Goal: Task Accomplishment & Management: Use online tool/utility

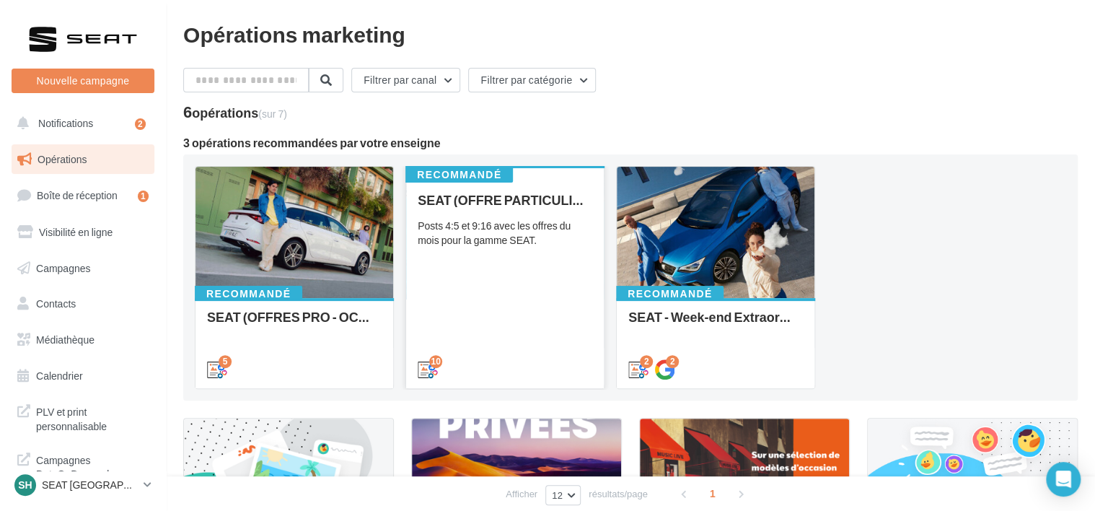
click at [542, 323] on div "SEAT (OFFRE PARTICULIER - OCT) - SOCIAL MEDIA Posts 4:5 et 9:16 avec les offres…" at bounding box center [505, 284] width 175 height 183
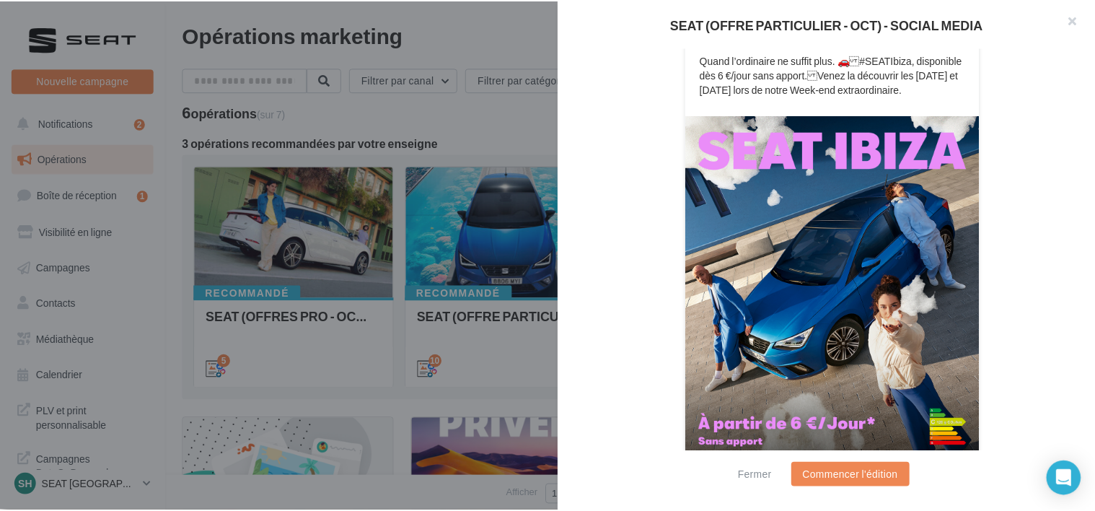
scroll to position [291, 0]
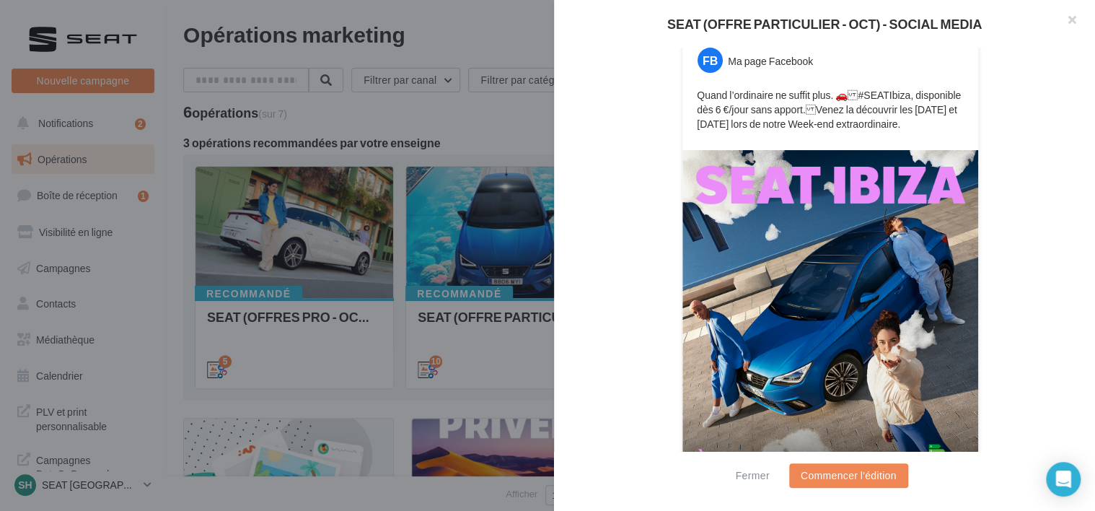
drag, startPoint x: 470, startPoint y: 338, endPoint x: 444, endPoint y: 338, distance: 25.3
click at [469, 338] on div at bounding box center [547, 255] width 1095 height 511
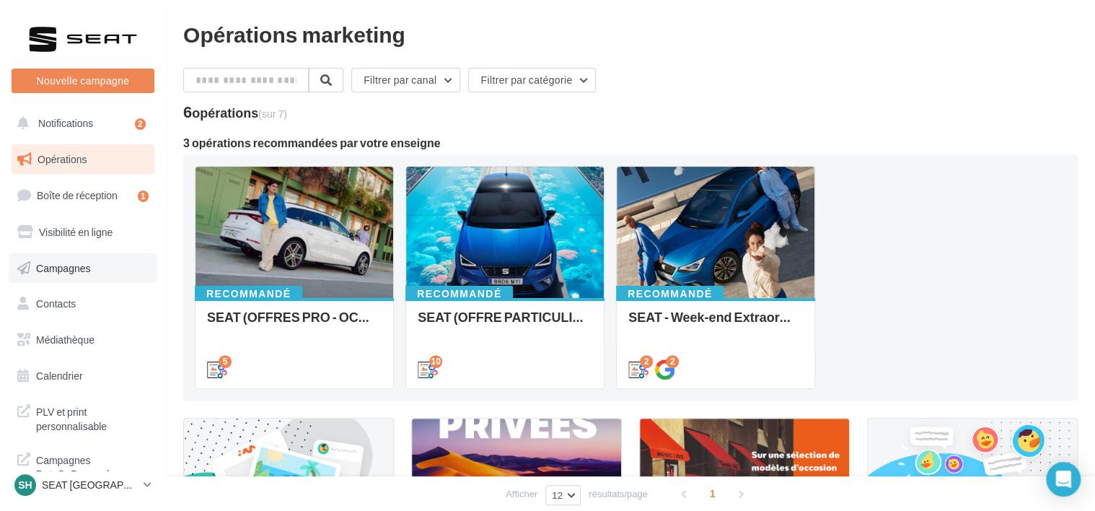
click at [102, 266] on link "Campagnes" at bounding box center [83, 268] width 149 height 30
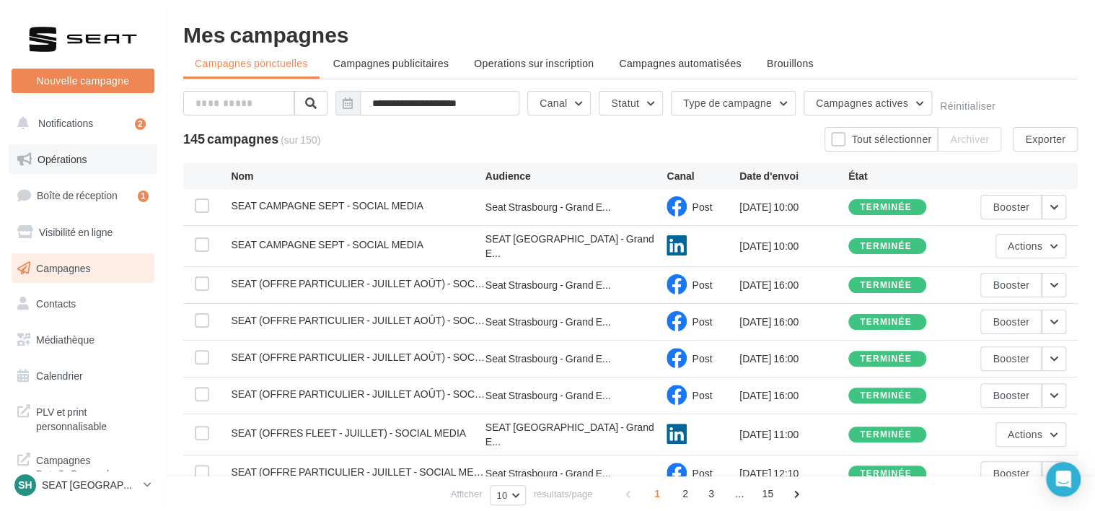
click at [84, 165] on link "Opérations" at bounding box center [83, 159] width 149 height 30
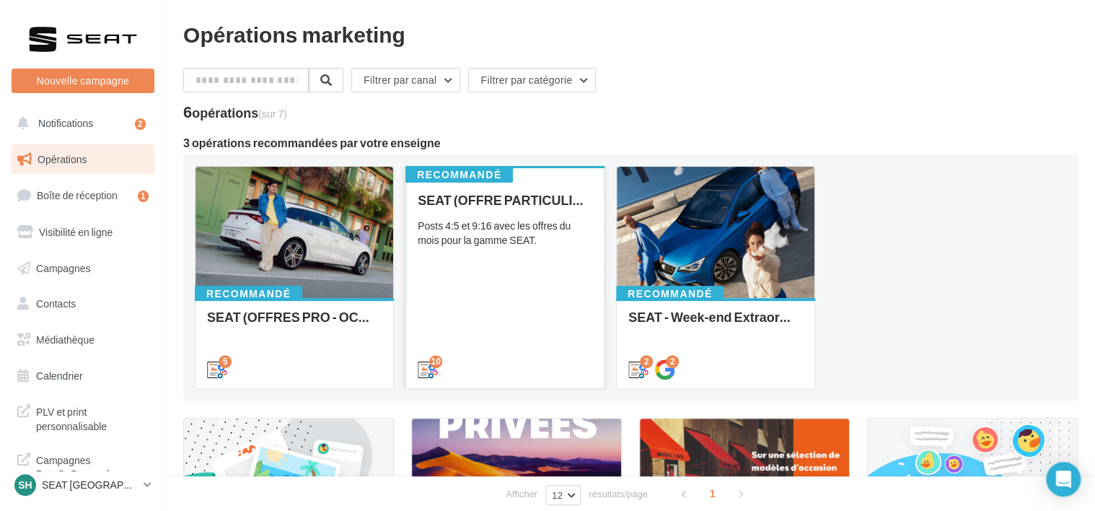
click at [468, 311] on div "SEAT (OFFRE PARTICULIER - OCT) - SOCIAL MEDIA Posts 4:5 et 9:16 avec les offres…" at bounding box center [505, 284] width 175 height 183
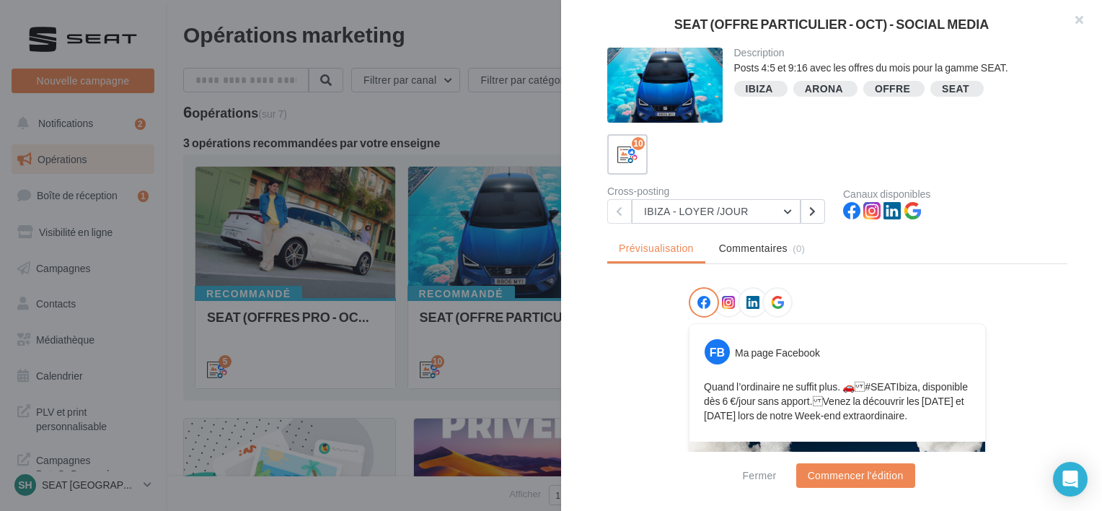
click at [701, 225] on div "Description Posts 4:5 et 9:16 avec les offres du mois pour la gamme SEAT. IBIZA…" at bounding box center [837, 256] width 553 height 417
click at [702, 224] on div "Description Posts 4:5 et 9:16 avec les offres du mois pour la gamme SEAT. IBIZA…" at bounding box center [837, 256] width 553 height 417
click at [703, 222] on button "IBIZA - LOYER /JOUR" at bounding box center [716, 211] width 169 height 25
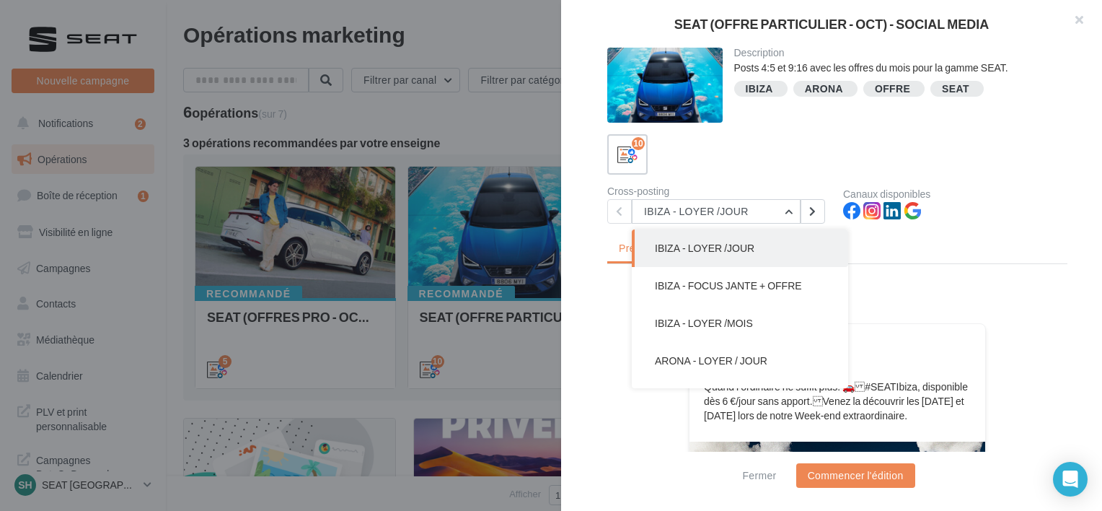
click at [722, 186] on div "Cross-posting" at bounding box center [720, 191] width 224 height 10
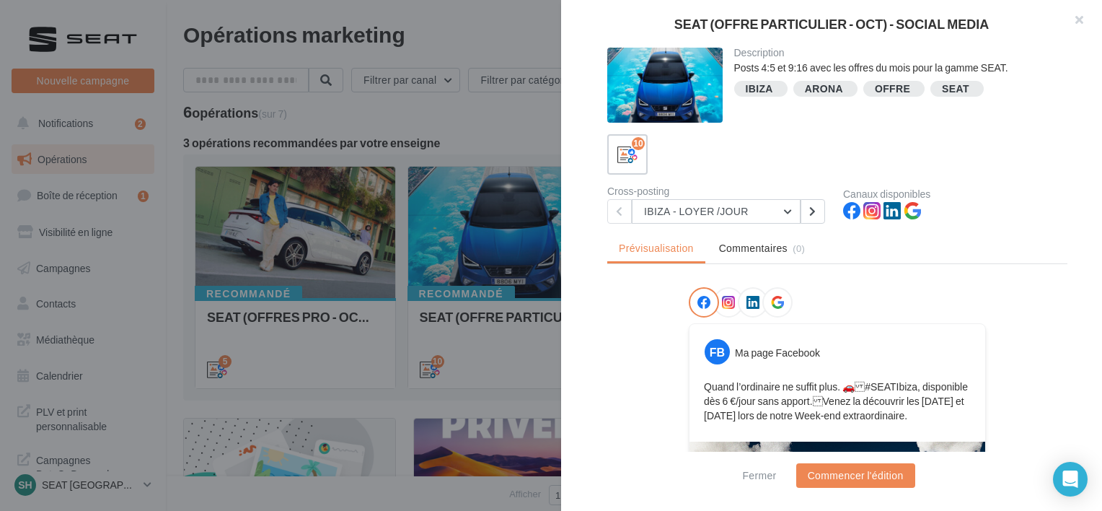
click at [373, 201] on div at bounding box center [551, 255] width 1102 height 511
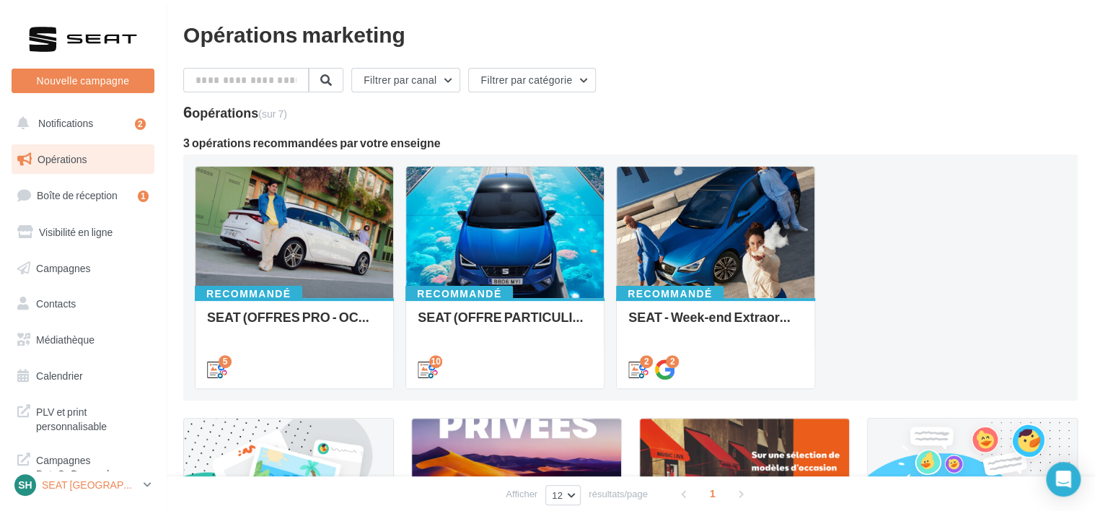
click at [147, 475] on link "SH SEAT HOENHEIM SEAT-HOENHEIM2" at bounding box center [83, 484] width 143 height 27
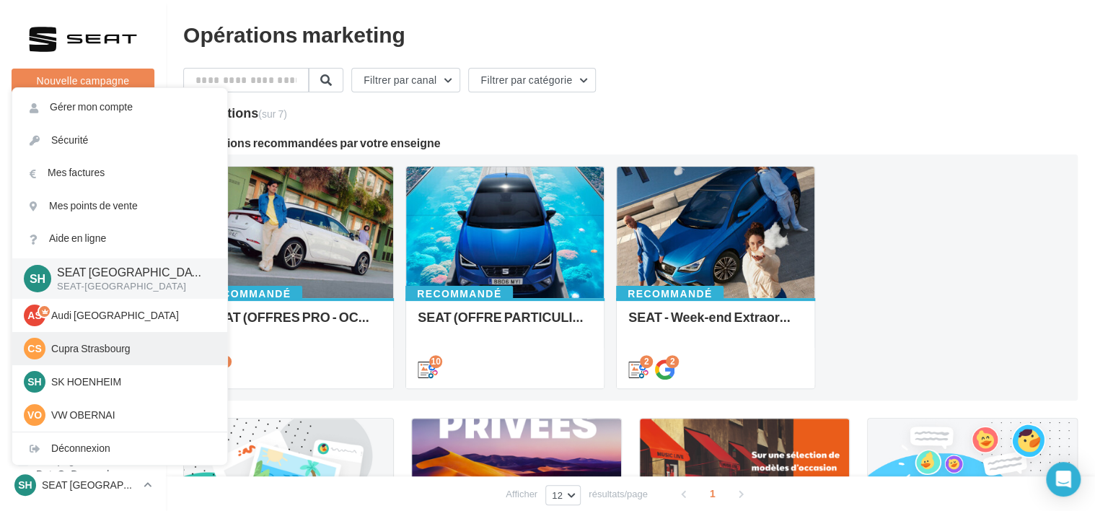
click at [100, 343] on p "Cupra Strasbourg" at bounding box center [130, 348] width 159 height 14
